Goal: Task Accomplishment & Management: Use online tool/utility

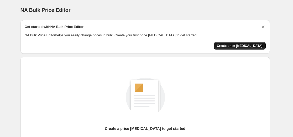
click at [242, 47] on span "Create price [MEDICAL_DATA]" at bounding box center [240, 46] width 46 height 4
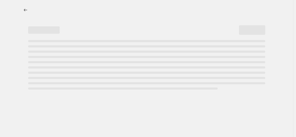
select select "percentage"
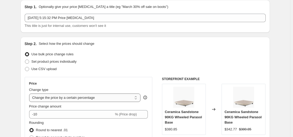
scroll to position [79, 0]
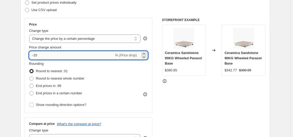
click at [81, 53] on input "-10" at bounding box center [71, 55] width 85 height 8
type input "-1"
type input "-55"
click at [220, 100] on div "STOREFRONT EXAMPLE Ceramica Sandstone 90KG Wheeled Parasol Base $380.85 Changed…" at bounding box center [214, 82] width 104 height 129
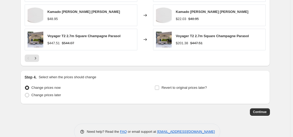
scroll to position [390, 0]
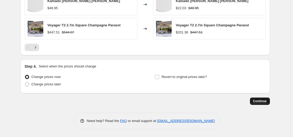
click at [259, 101] on span "Continue" at bounding box center [260, 101] width 14 height 4
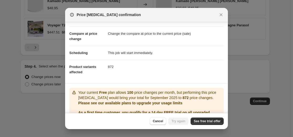
scroll to position [0, 0]
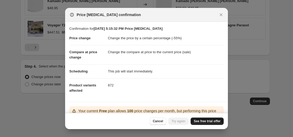
click at [211, 122] on span "See free trial offer" at bounding box center [207, 121] width 27 height 4
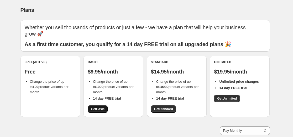
drag, startPoint x: 0, startPoint y: 0, endPoint x: 99, endPoint y: 108, distance: 146.2
click at [99, 108] on span "Get Basic" at bounding box center [98, 109] width 14 height 4
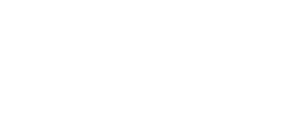
select select "percentage"
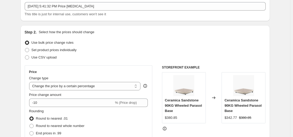
scroll to position [53, 0]
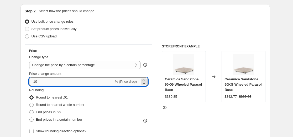
click at [95, 83] on input "-10" at bounding box center [71, 81] width 85 height 8
type input "-1"
type input "-50"
click at [155, 24] on div "Use bulk price change rules" at bounding box center [145, 21] width 241 height 7
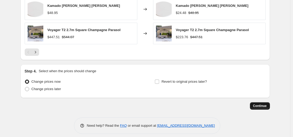
scroll to position [390, 0]
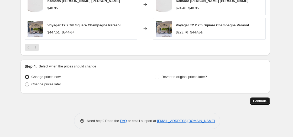
click at [259, 100] on span "Continue" at bounding box center [260, 101] width 14 height 4
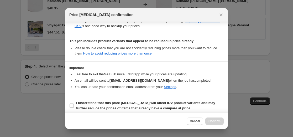
scroll to position [114, 0]
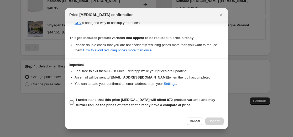
click at [72, 102] on input "I understand that this price change job will affect 872 product variants and ma…" at bounding box center [72, 102] width 4 height 4
checkbox input "true"
click at [214, 122] on span "Confirm" at bounding box center [215, 121] width 12 height 4
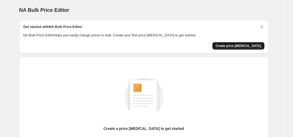
click at [235, 45] on span "Create price change job" at bounding box center [239, 46] width 46 height 4
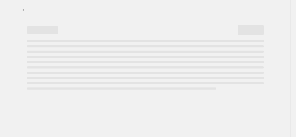
select select "percentage"
